Goal: Task Accomplishment & Management: Complete application form

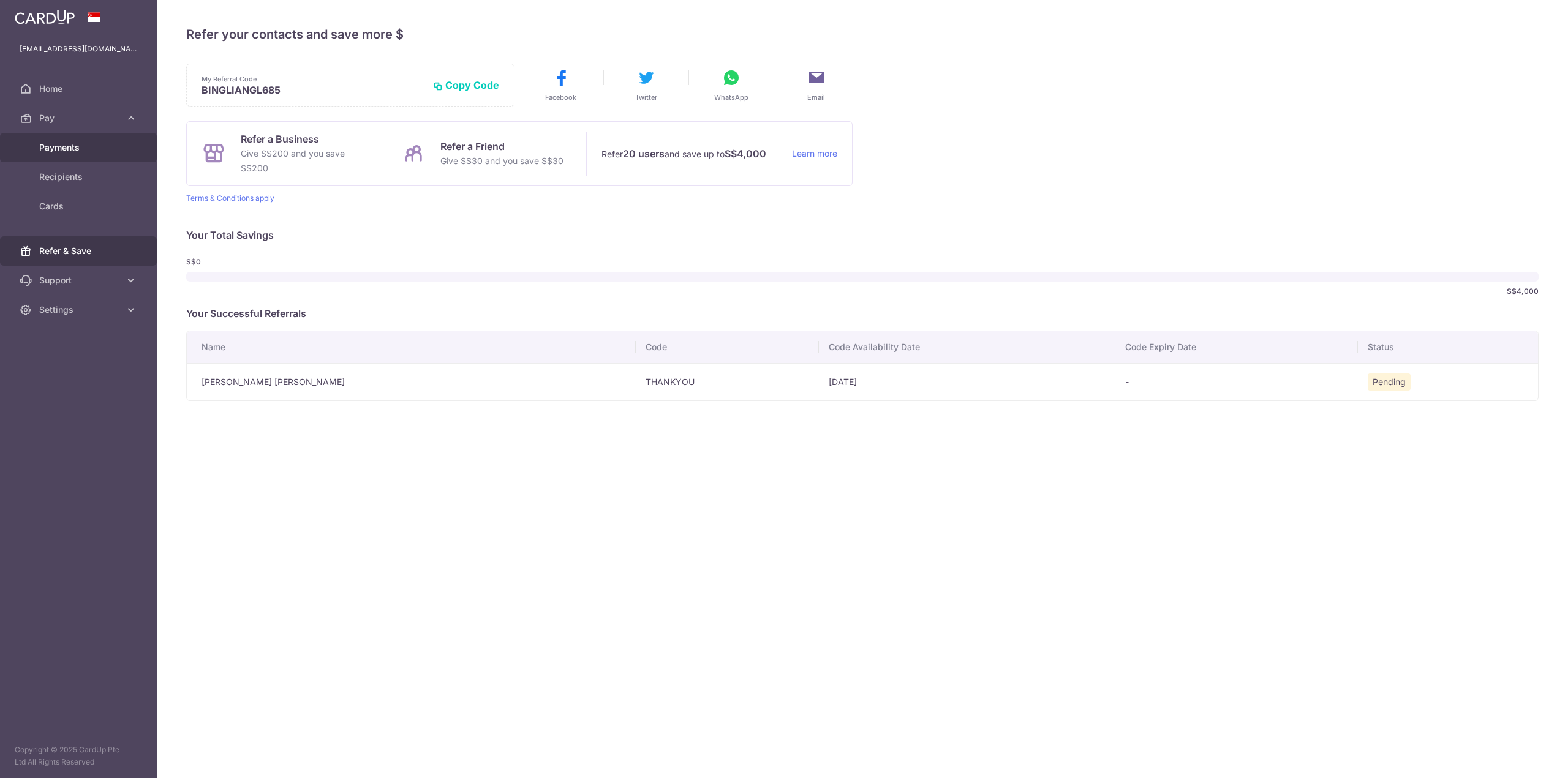
click at [56, 142] on span "Payments" at bounding box center [79, 148] width 81 height 13
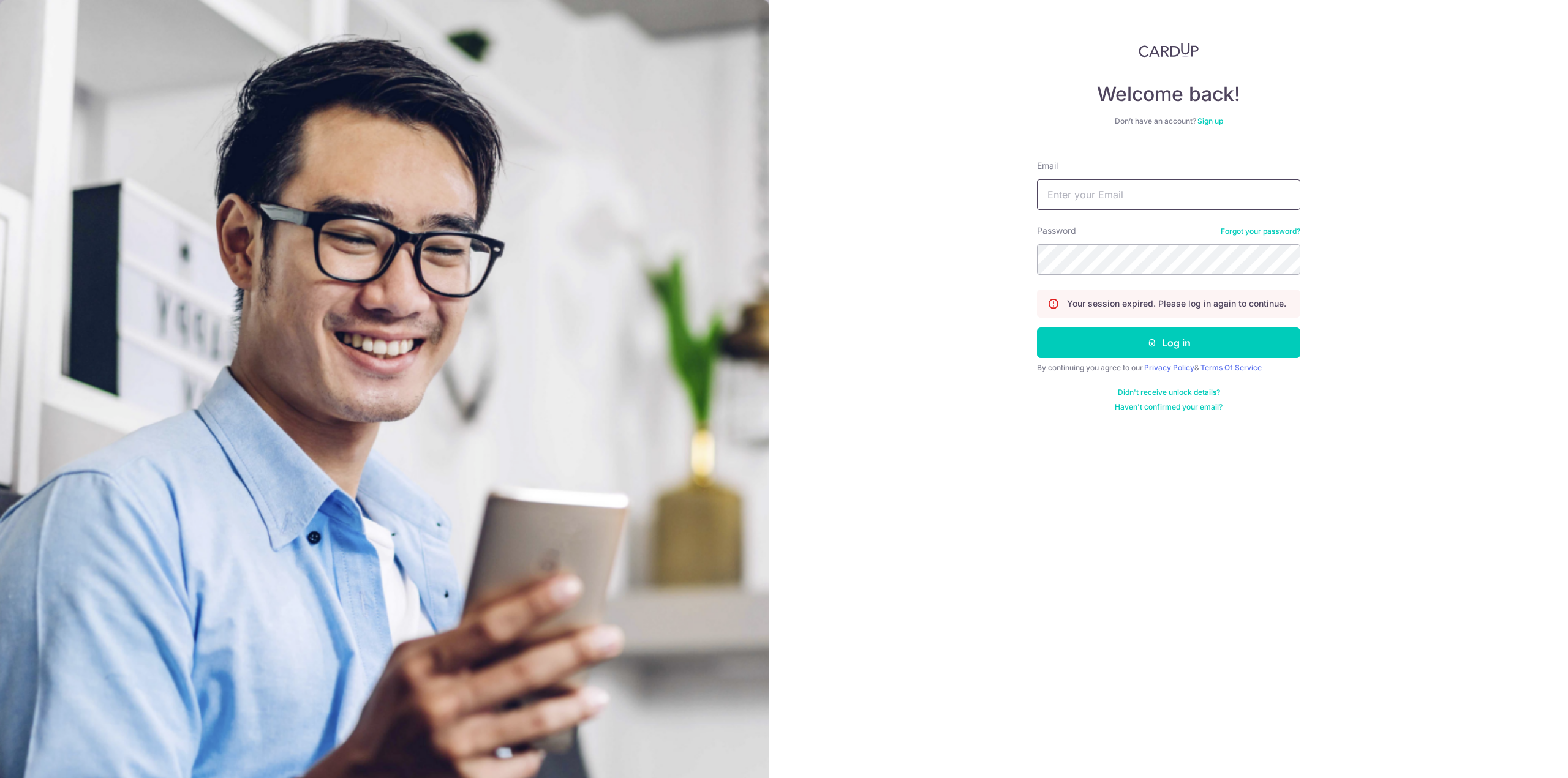
click at [1173, 199] on input "Email" at bounding box center [1169, 194] width 263 height 30
type input "bingliang_86@hotmail.com"
click at [1038, 328] on button "Log in" at bounding box center [1169, 343] width 263 height 30
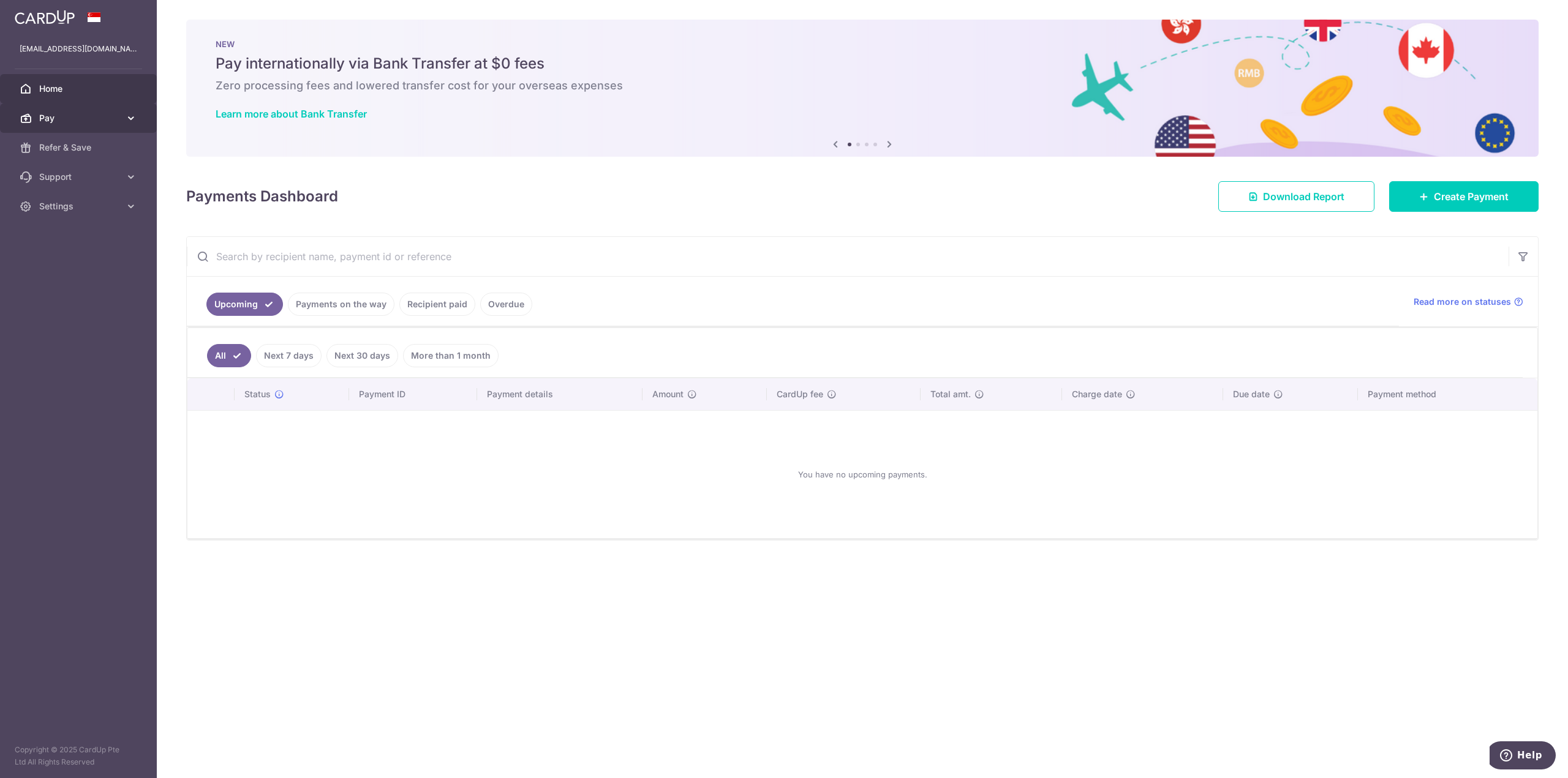
click at [84, 125] on link "Pay" at bounding box center [78, 118] width 157 height 29
click at [81, 143] on span "Payments" at bounding box center [79, 148] width 81 height 13
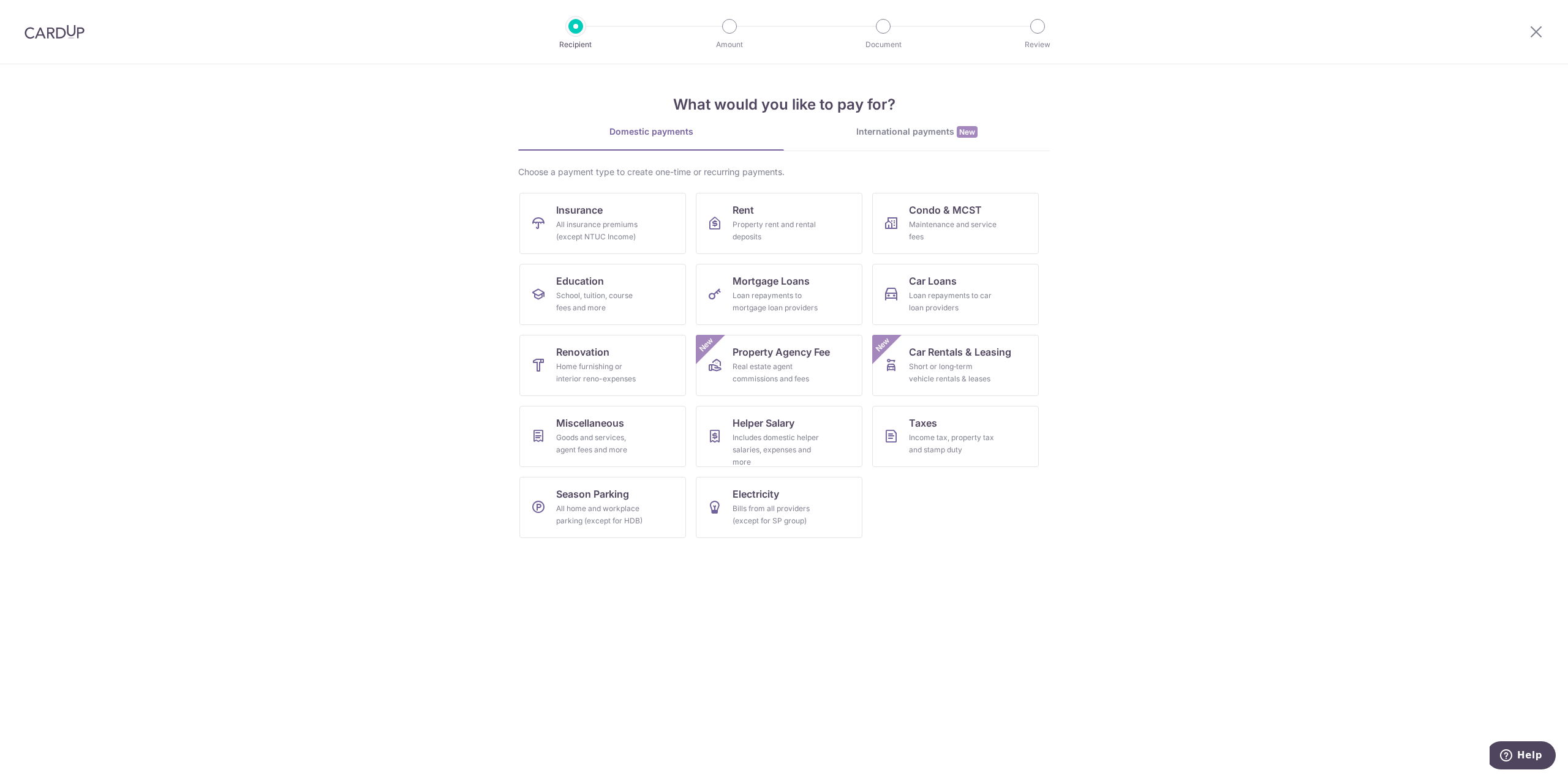
click at [1189, 575] on section "What would you like to pay for? Domestic payments International payments New Ch…" at bounding box center [784, 422] width 1568 height 714
click at [1084, 617] on section "What would you like to pay for? Domestic payments International payments New Ch…" at bounding box center [784, 422] width 1568 height 714
